Goal: Obtain resource: Download file/media

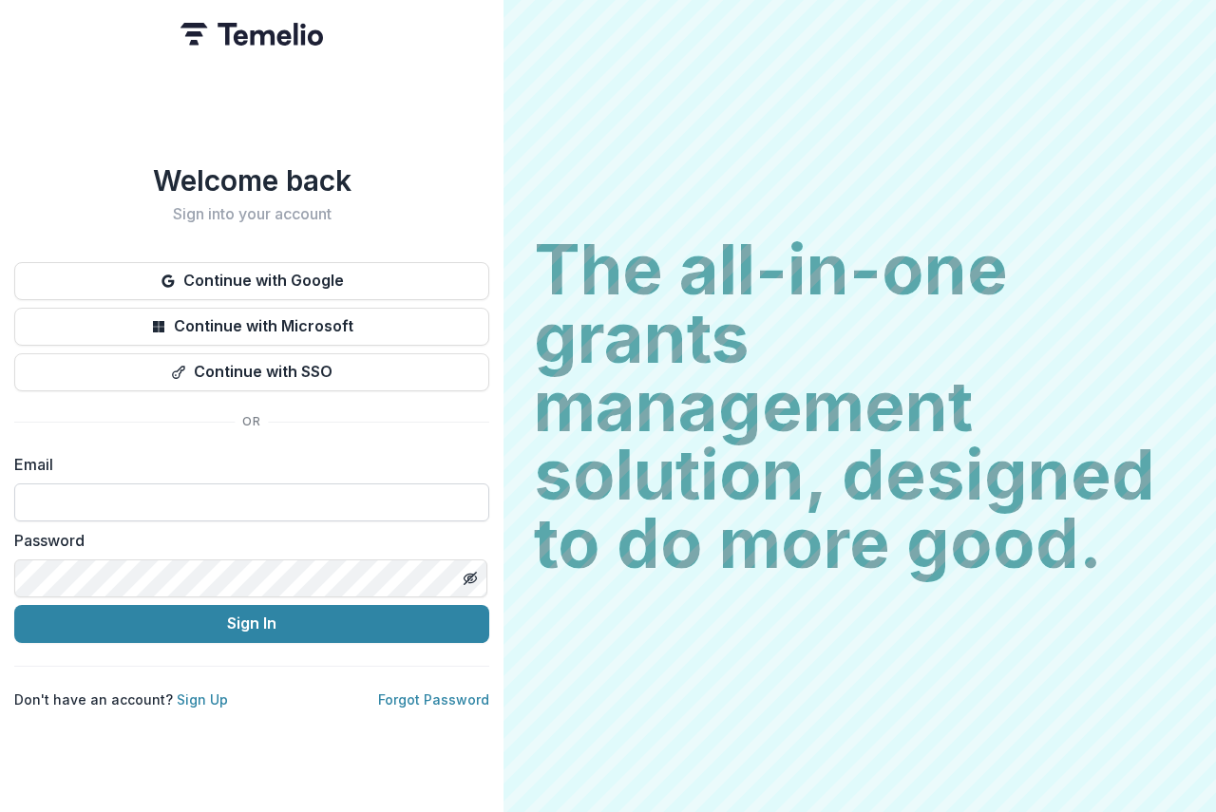
drag, startPoint x: 0, startPoint y: 0, endPoint x: 53, endPoint y: 486, distance: 489.3
click at [53, 486] on input at bounding box center [251, 503] width 475 height 38
click at [144, 500] on input at bounding box center [251, 503] width 475 height 38
type input "**********"
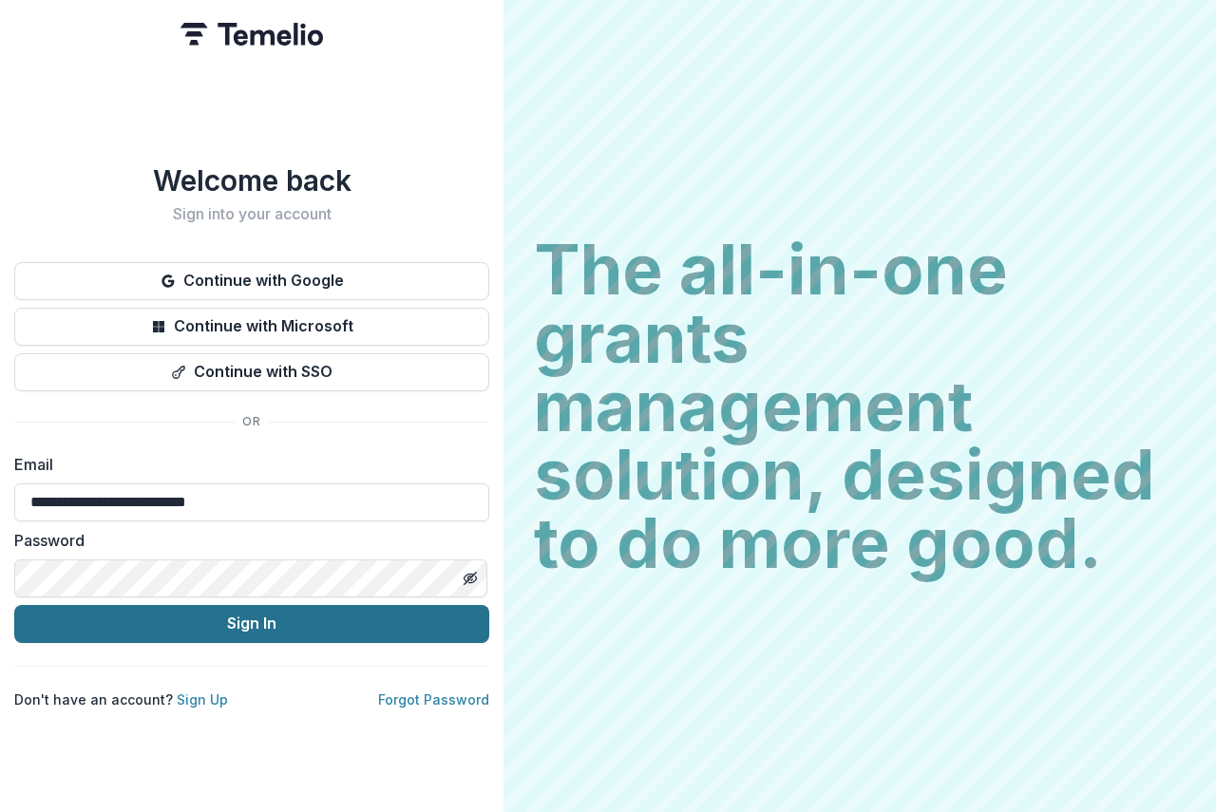
click at [314, 621] on button "Sign In" at bounding box center [251, 624] width 475 height 38
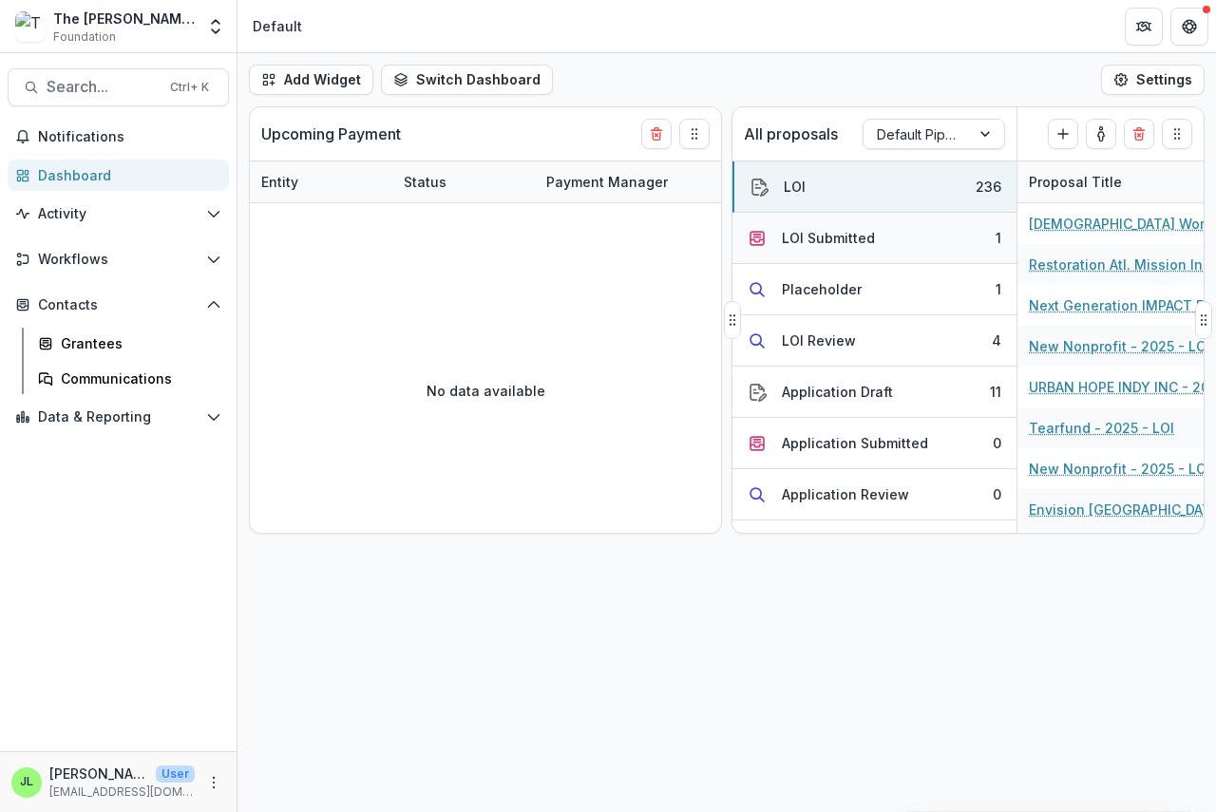
click at [814, 237] on div "LOI Submitted" at bounding box center [828, 238] width 93 height 20
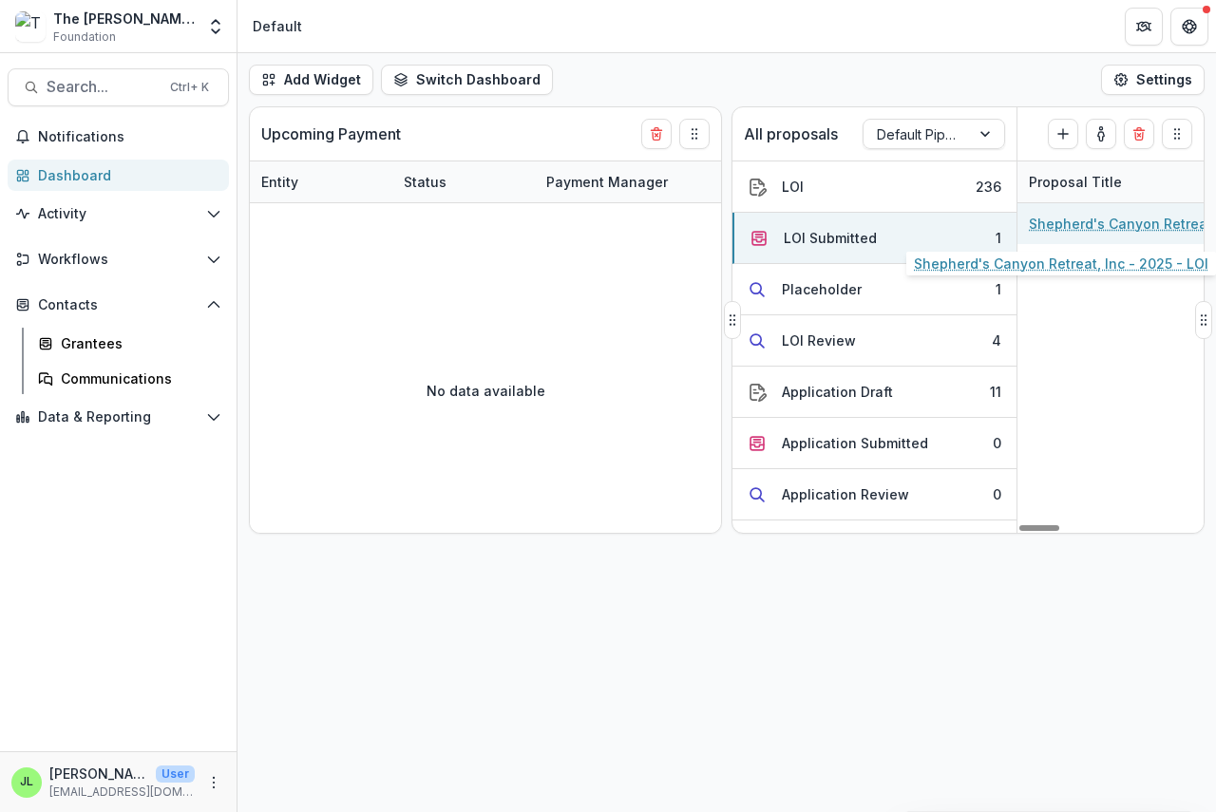
click at [1071, 226] on link "Shepherd's Canyon Retreat, Inc - 2025 - LOI" at bounding box center [1136, 224] width 215 height 20
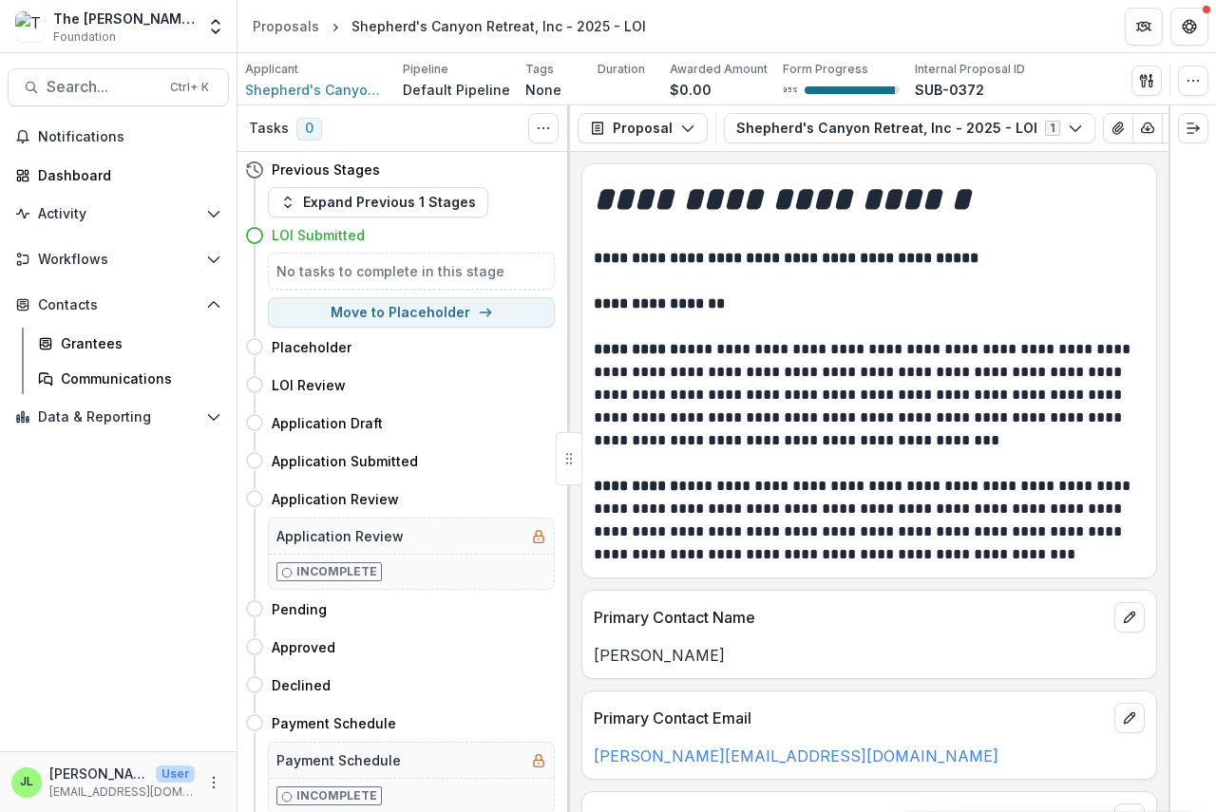
scroll to position [0, 77]
click at [1063, 123] on icon "button" at bounding box center [1070, 128] width 15 height 15
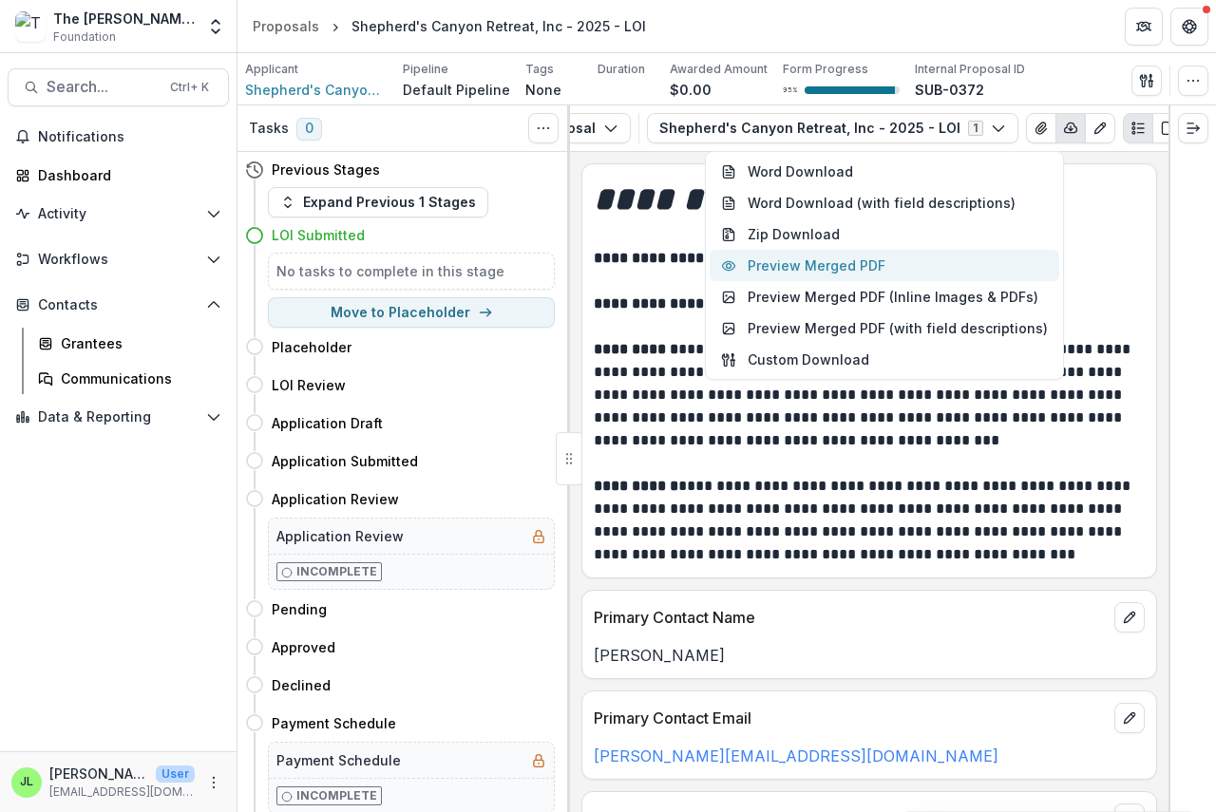
click at [887, 268] on button "Preview Merged PDF" at bounding box center [885, 265] width 350 height 31
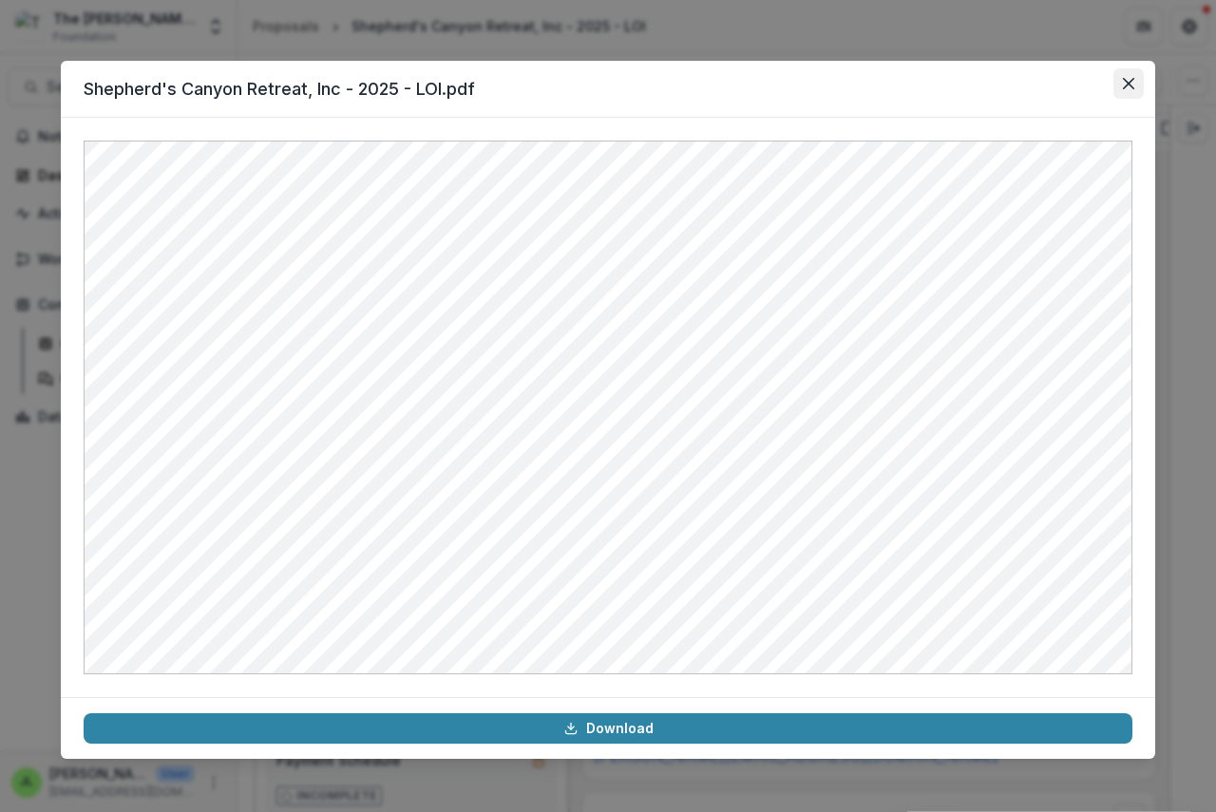
click at [1128, 81] on icon "Close" at bounding box center [1128, 83] width 11 height 11
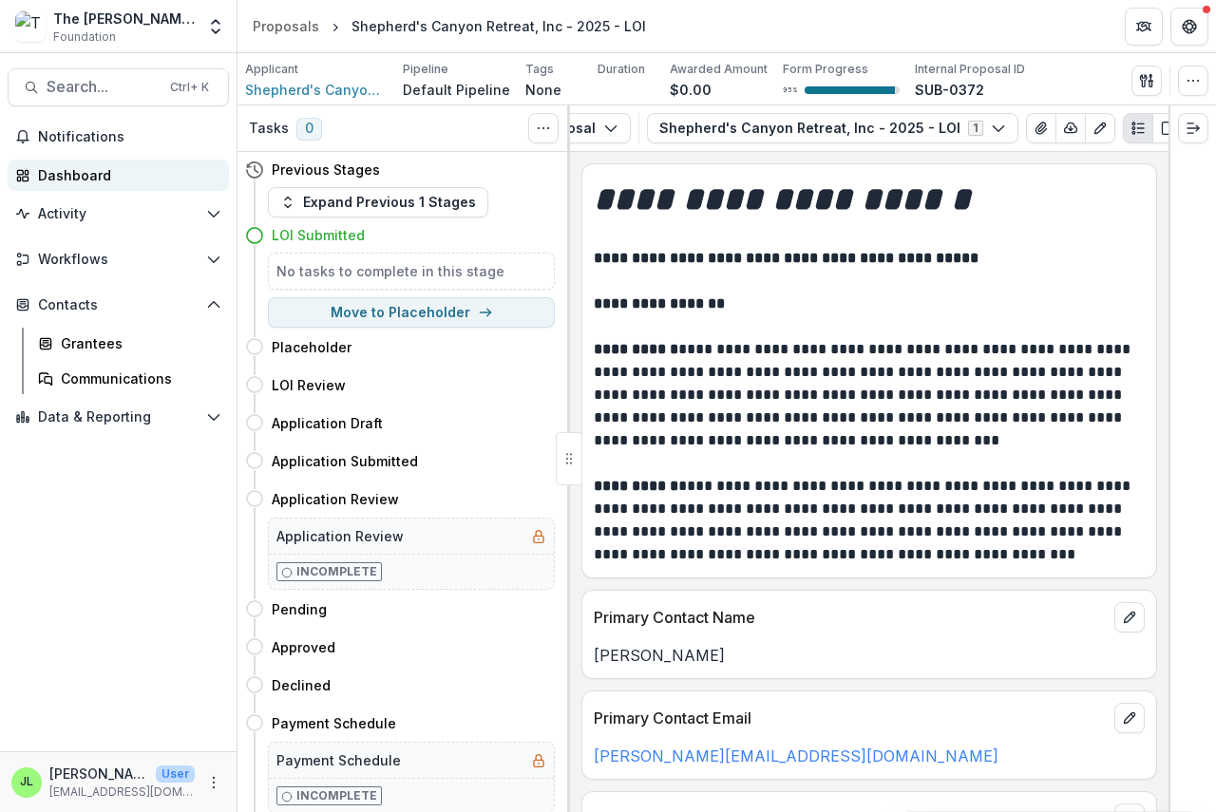
click at [86, 176] on div "Dashboard" at bounding box center [126, 175] width 176 height 20
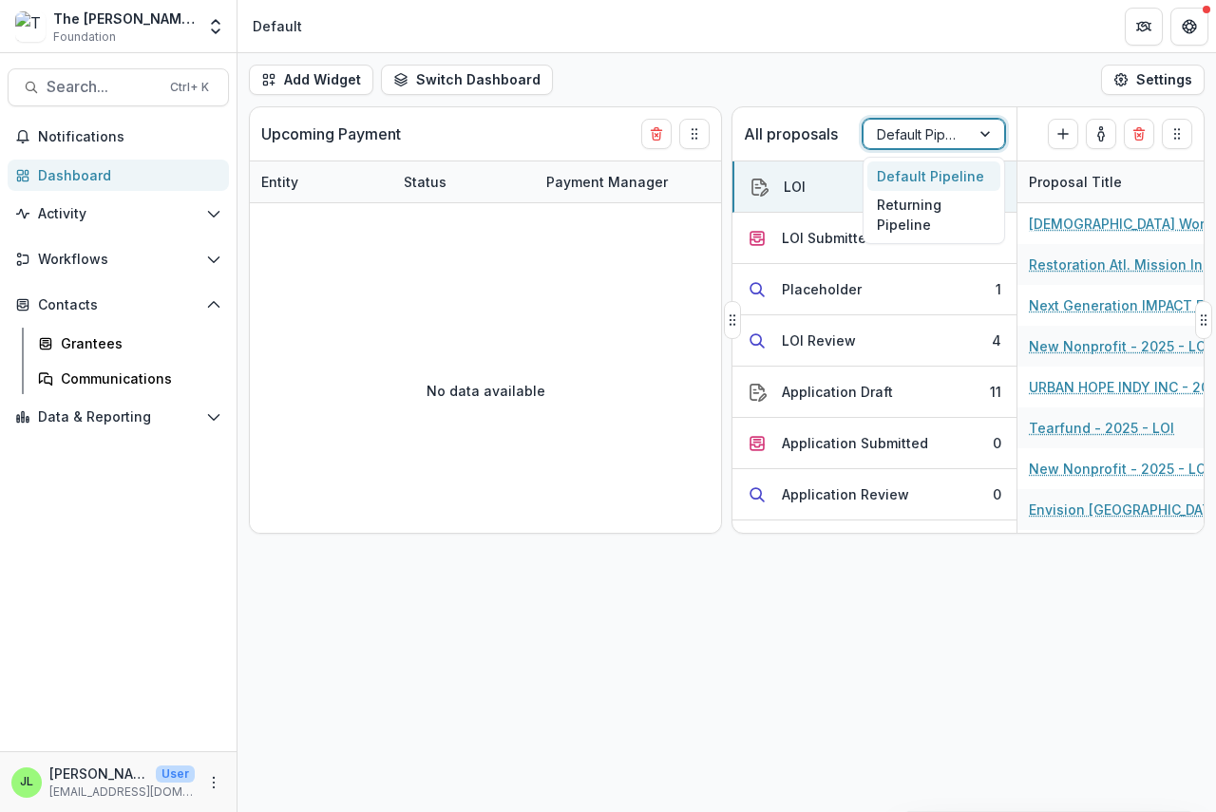
click at [907, 143] on div at bounding box center [917, 135] width 80 height 24
click at [905, 216] on div "Returning Pipeline" at bounding box center [933, 215] width 133 height 49
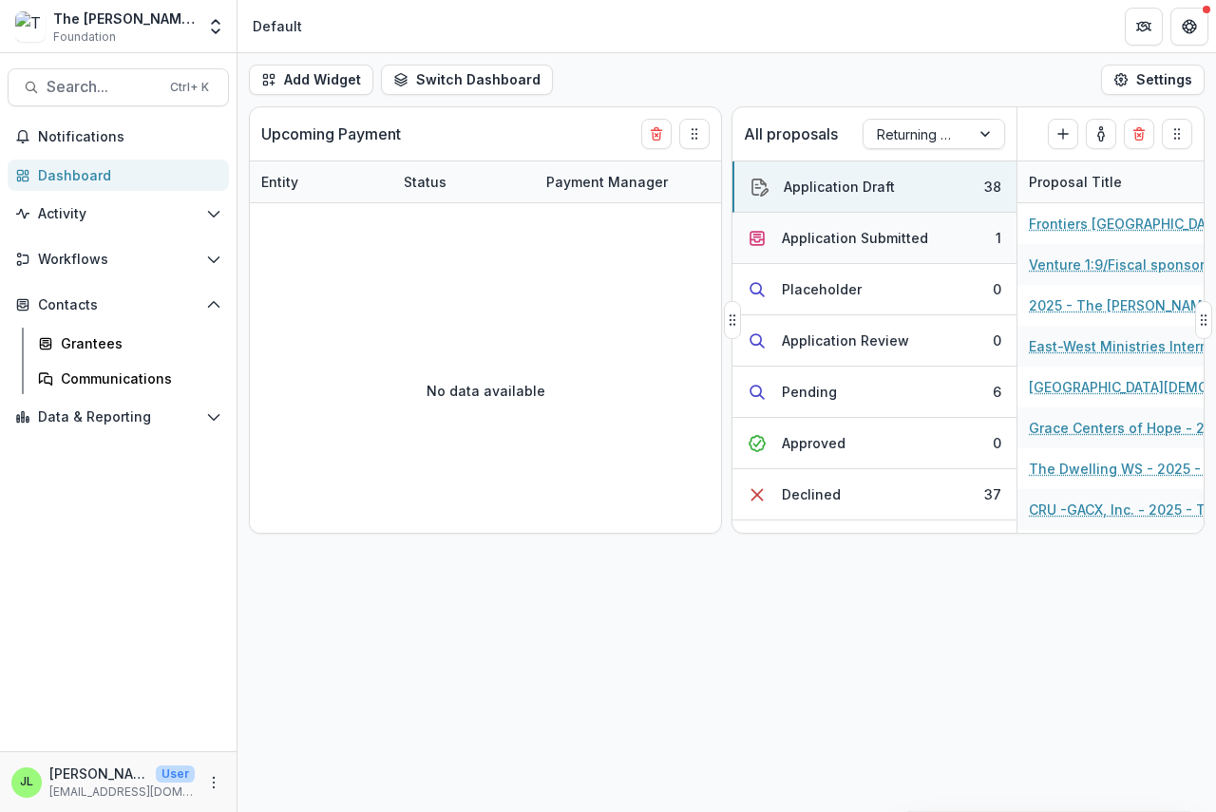
click at [836, 239] on div "Application Submitted" at bounding box center [855, 238] width 146 height 20
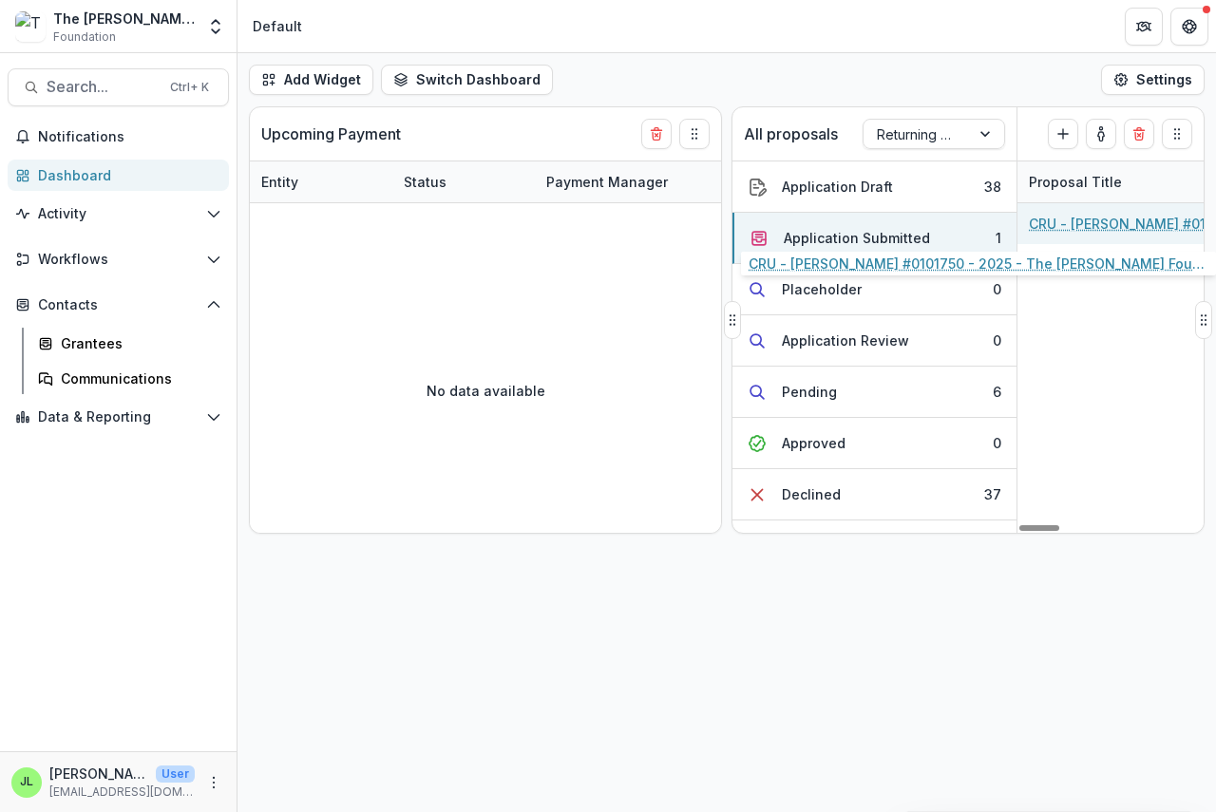
click at [1096, 226] on link "CRU - [PERSON_NAME] #0101750 - 2025 - The [PERSON_NAME] Foundation Grant Propos…" at bounding box center [1136, 224] width 215 height 20
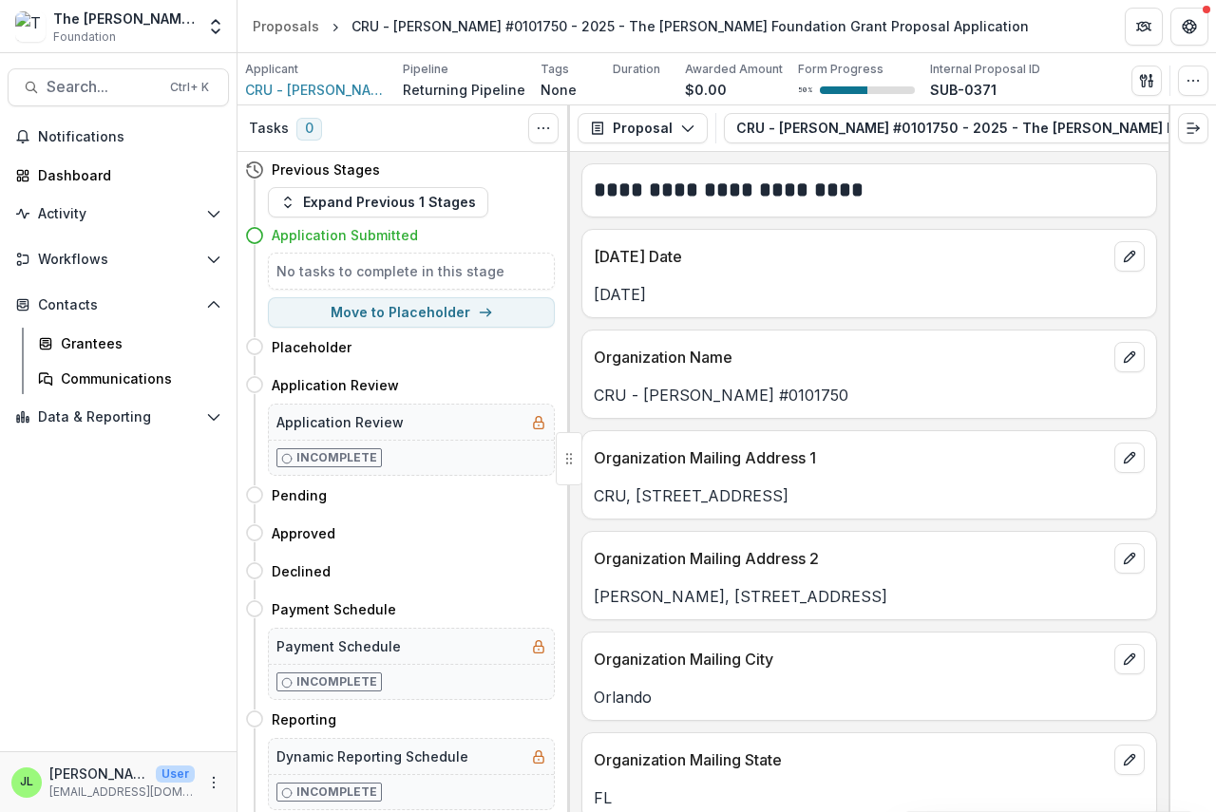
scroll to position [0, 358]
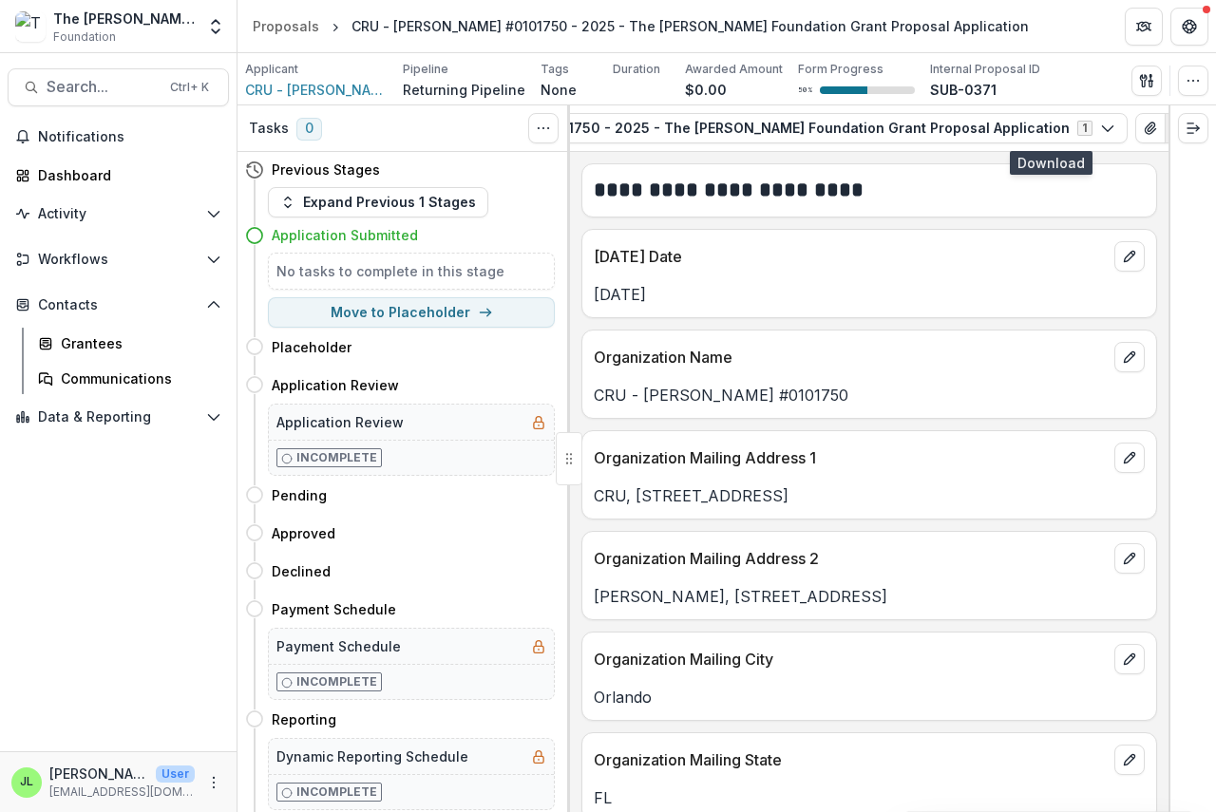
click at [1174, 126] on icon "button" at bounding box center [1180, 129] width 12 height 10
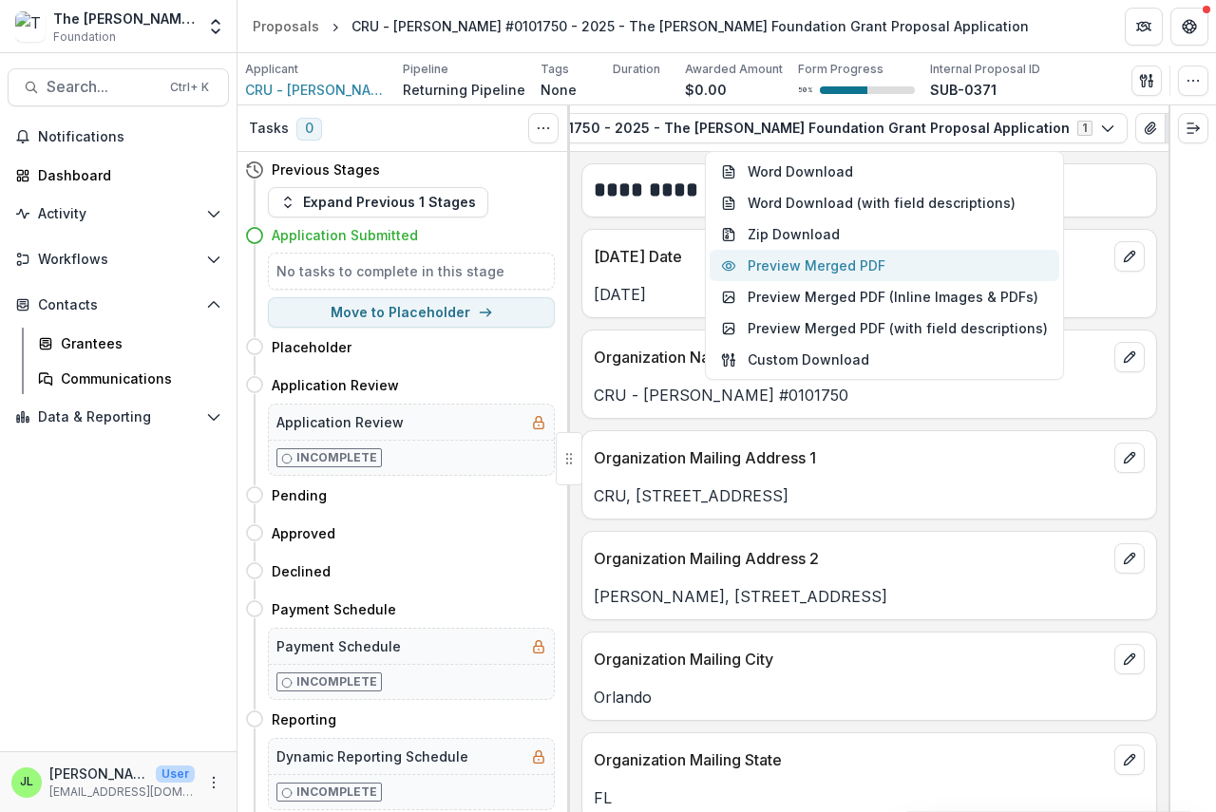
click at [853, 274] on button "Preview Merged PDF" at bounding box center [885, 265] width 350 height 31
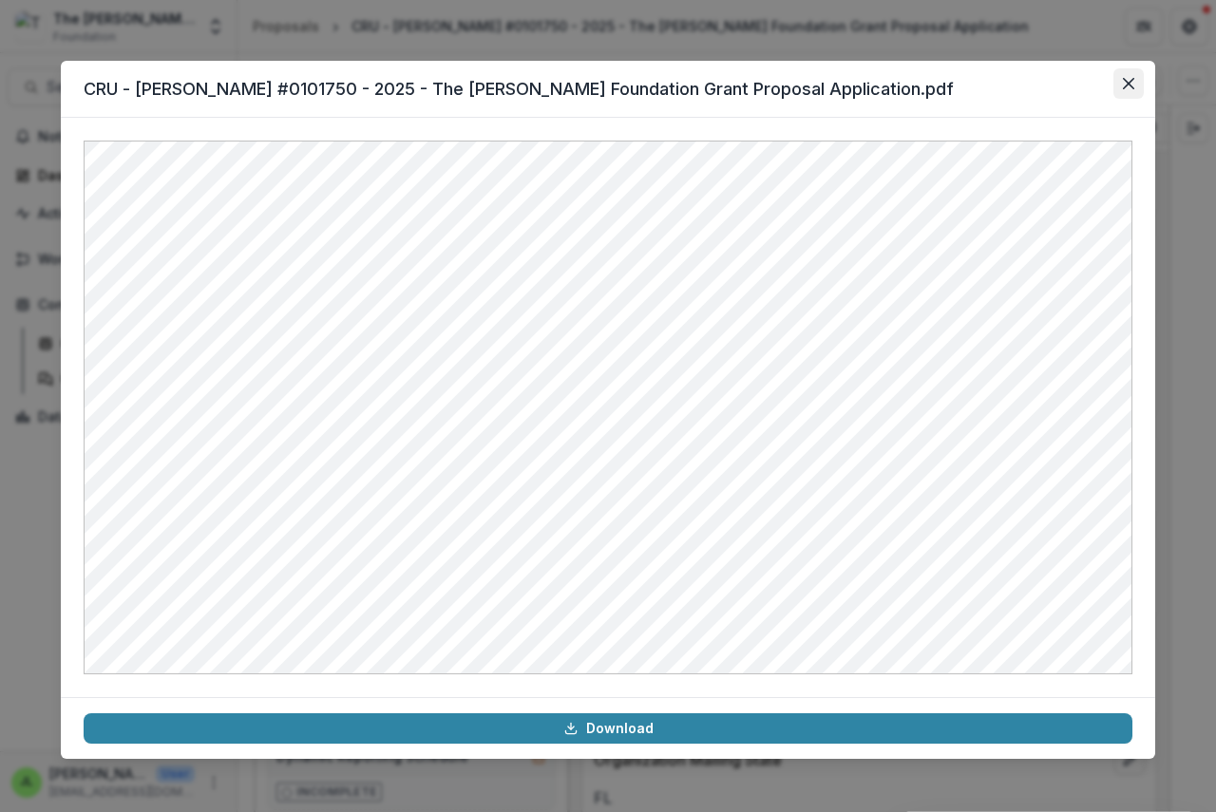
click at [1130, 86] on icon "Close" at bounding box center [1128, 83] width 11 height 11
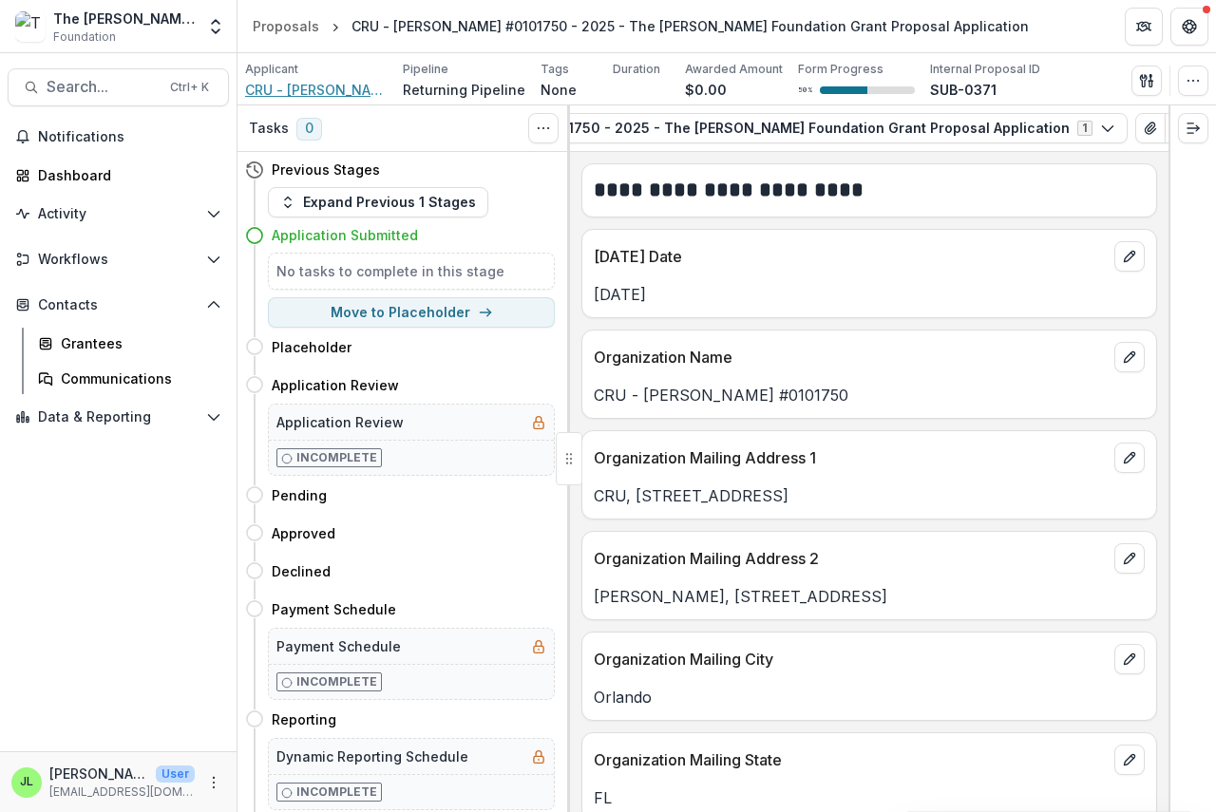
click at [320, 88] on span "CRU - [PERSON_NAME] #0101750" at bounding box center [316, 90] width 143 height 20
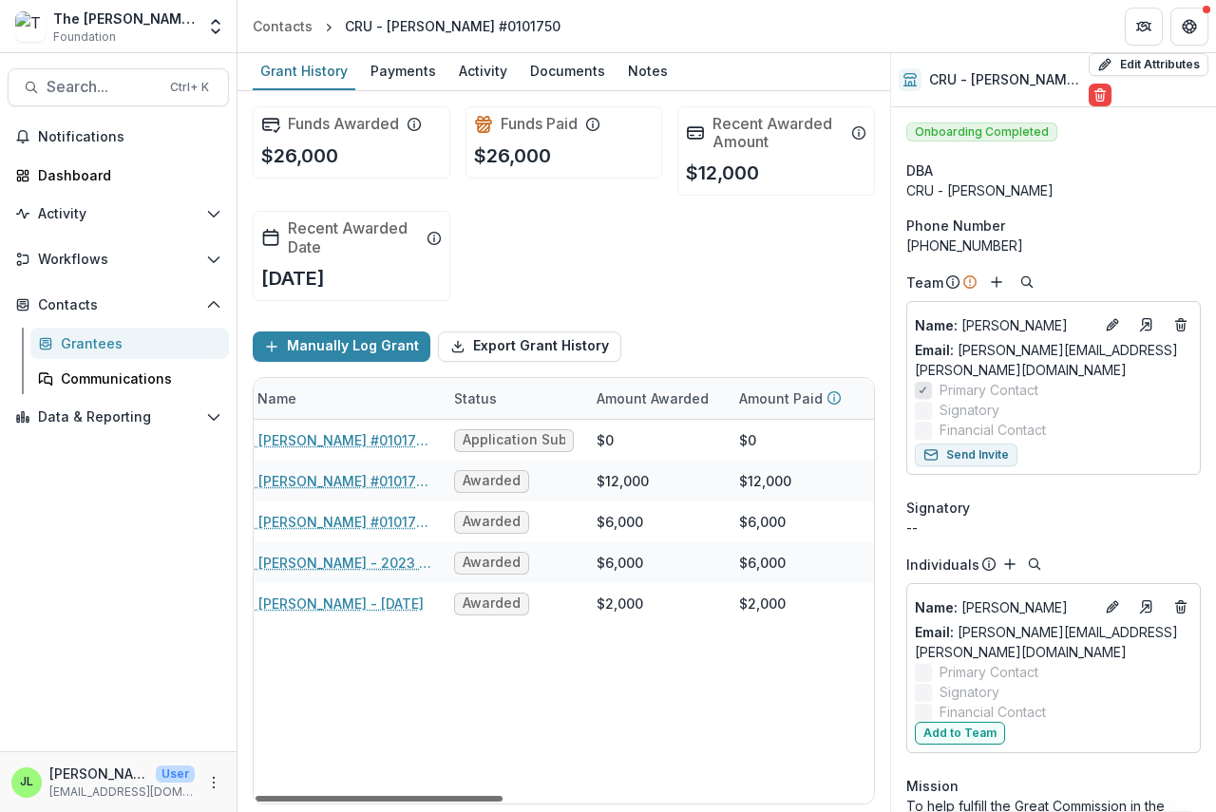
scroll to position [0, 107]
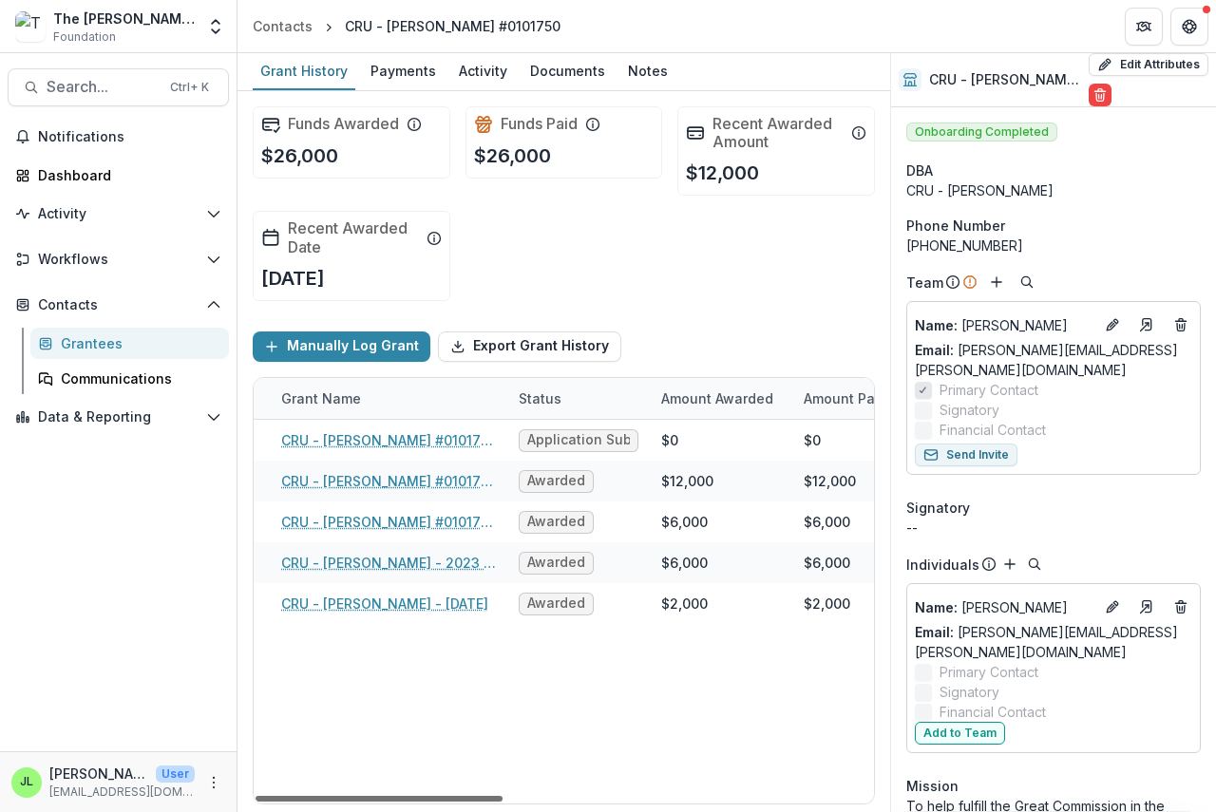
drag, startPoint x: 394, startPoint y: 793, endPoint x: 437, endPoint y: 813, distance: 47.2
click at [437, 802] on div at bounding box center [379, 799] width 247 height 6
